Goal: Find contact information: Find contact information

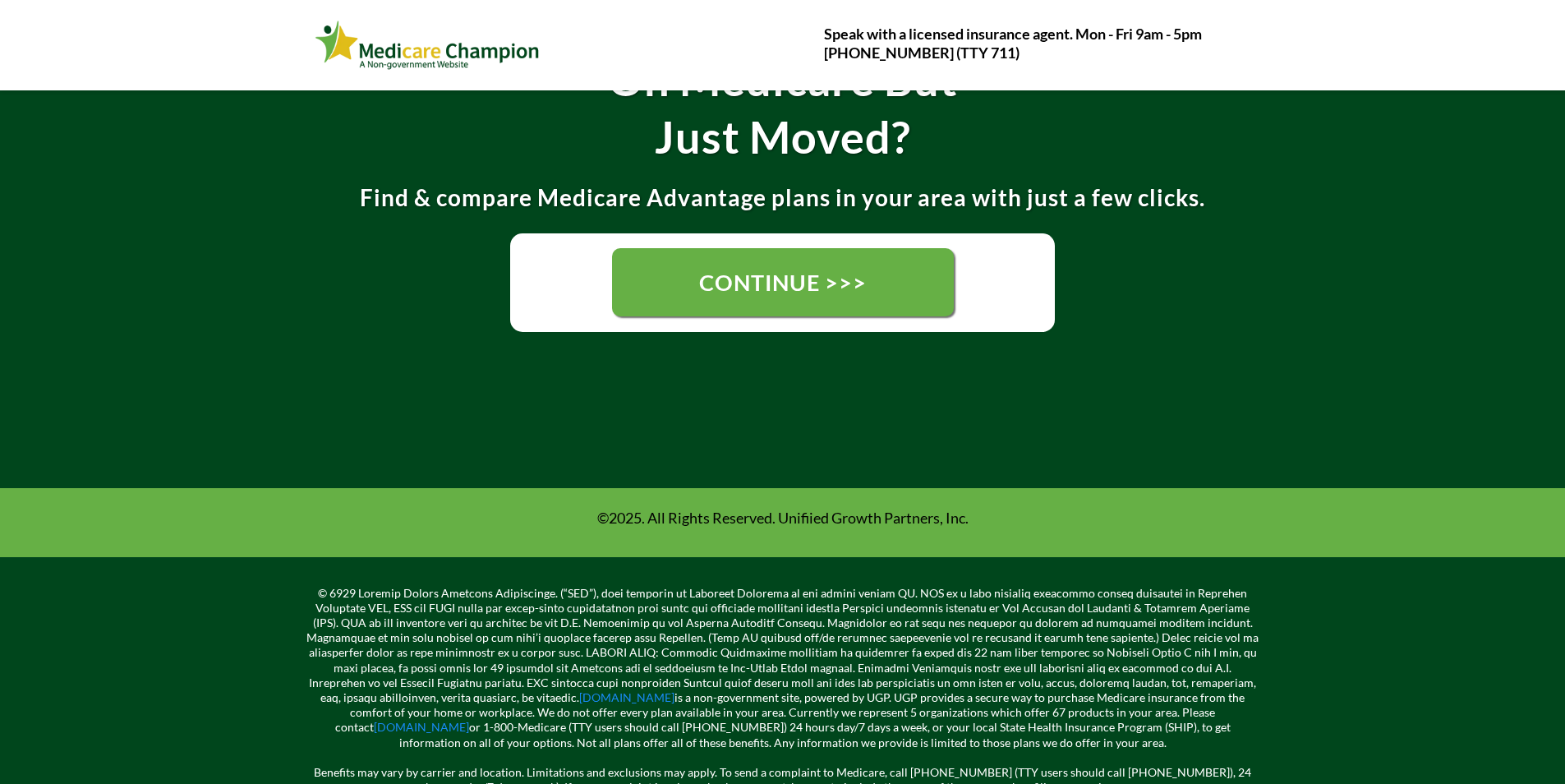
scroll to position [411, 0]
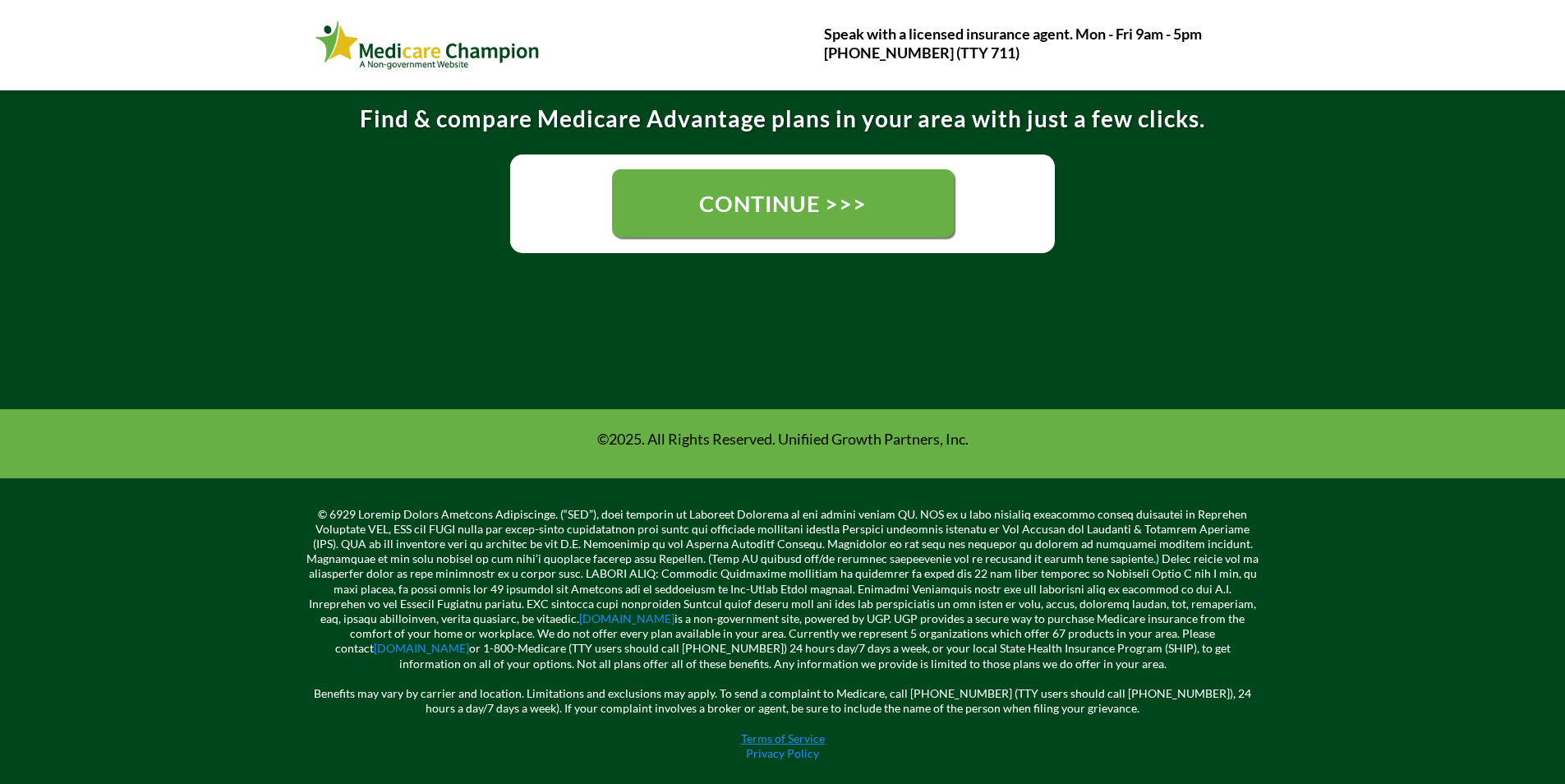
click at [774, 741] on link "Terms of Service" at bounding box center [783, 738] width 84 height 14
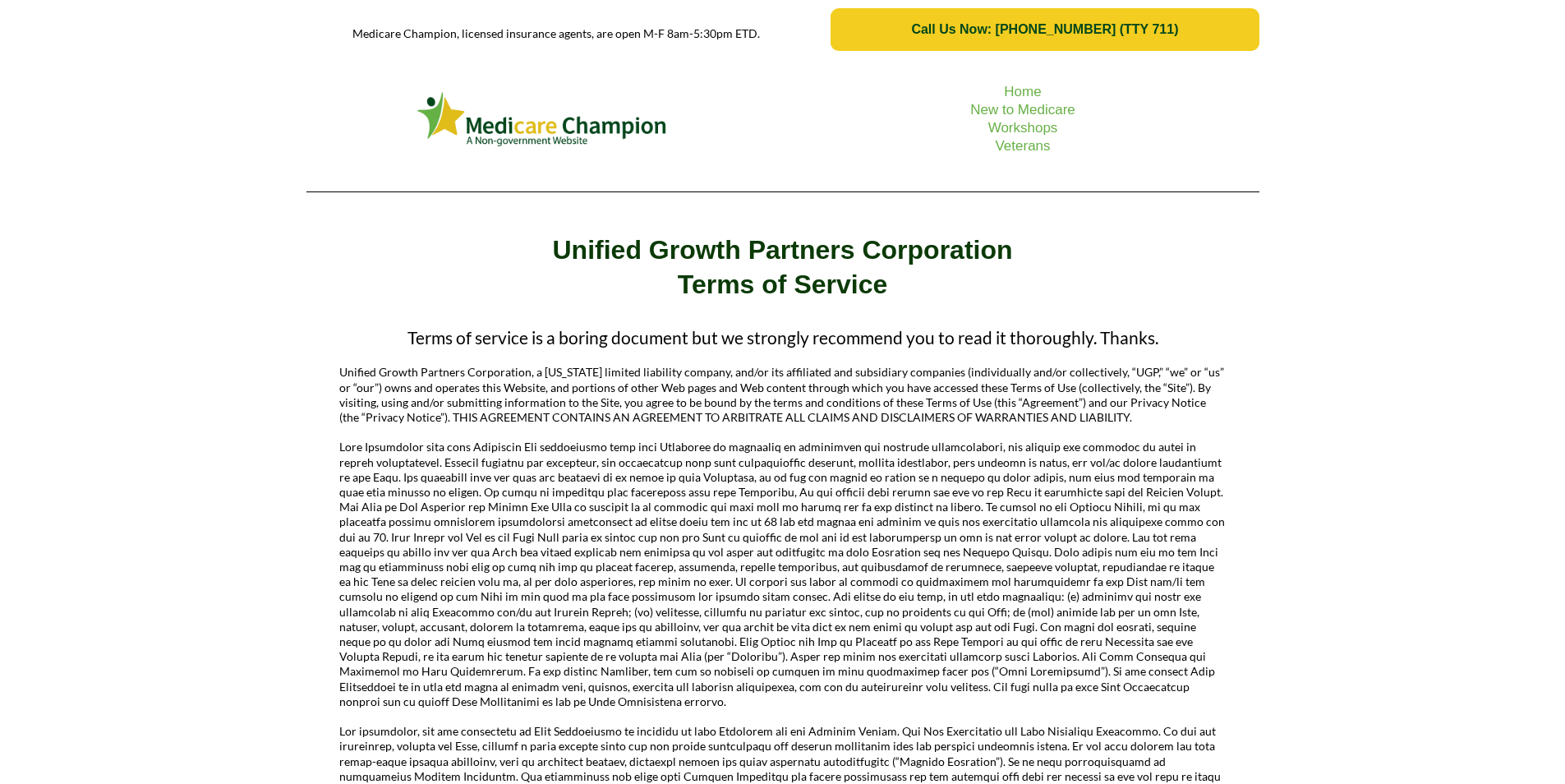
click at [1209, 33] on span "Call Us Now: [PHONE_NUMBER] (TTY 711)" at bounding box center [1045, 29] width 395 height 15
